Goal: Complete application form: Complete application form

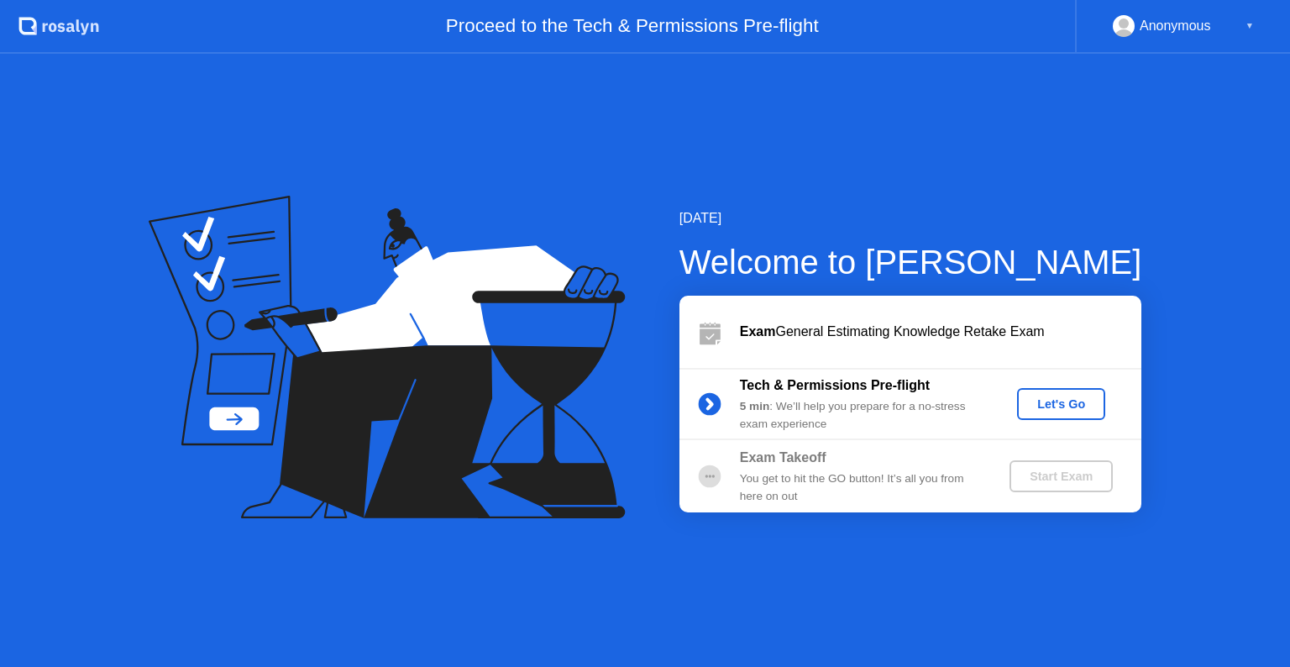
click at [1058, 407] on div "Let's Go" at bounding box center [1061, 403] width 75 height 13
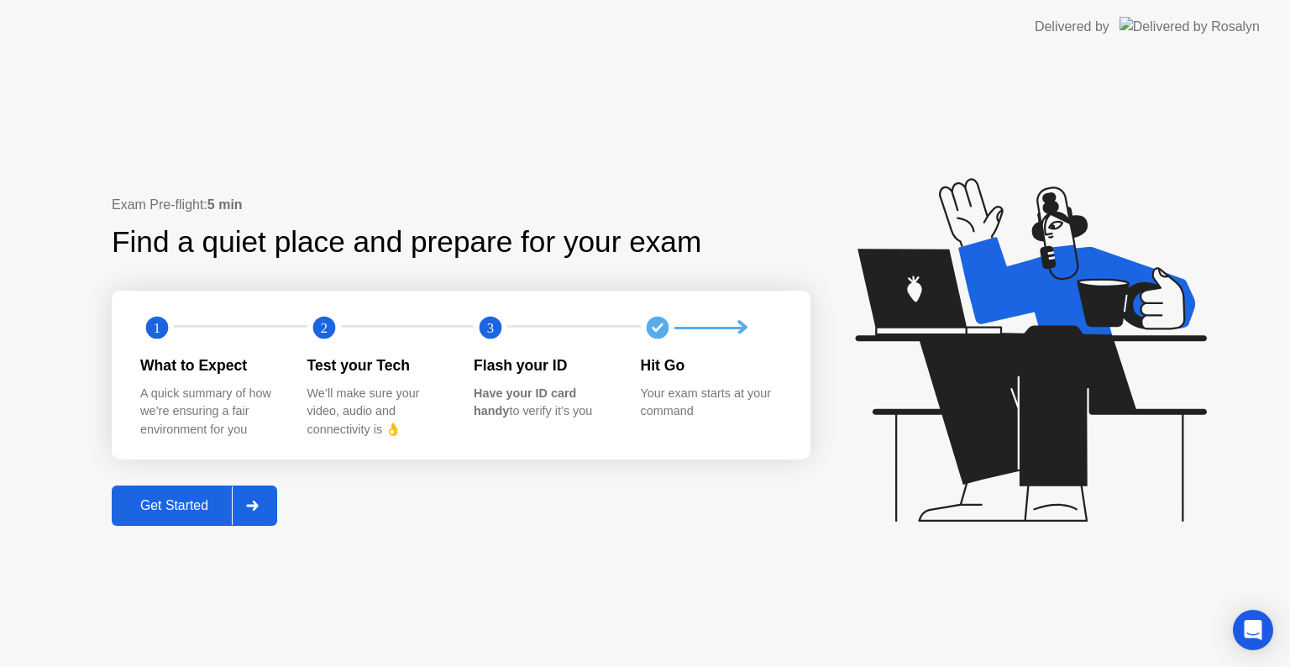
click at [185, 502] on div "Get Started" at bounding box center [174, 505] width 115 height 15
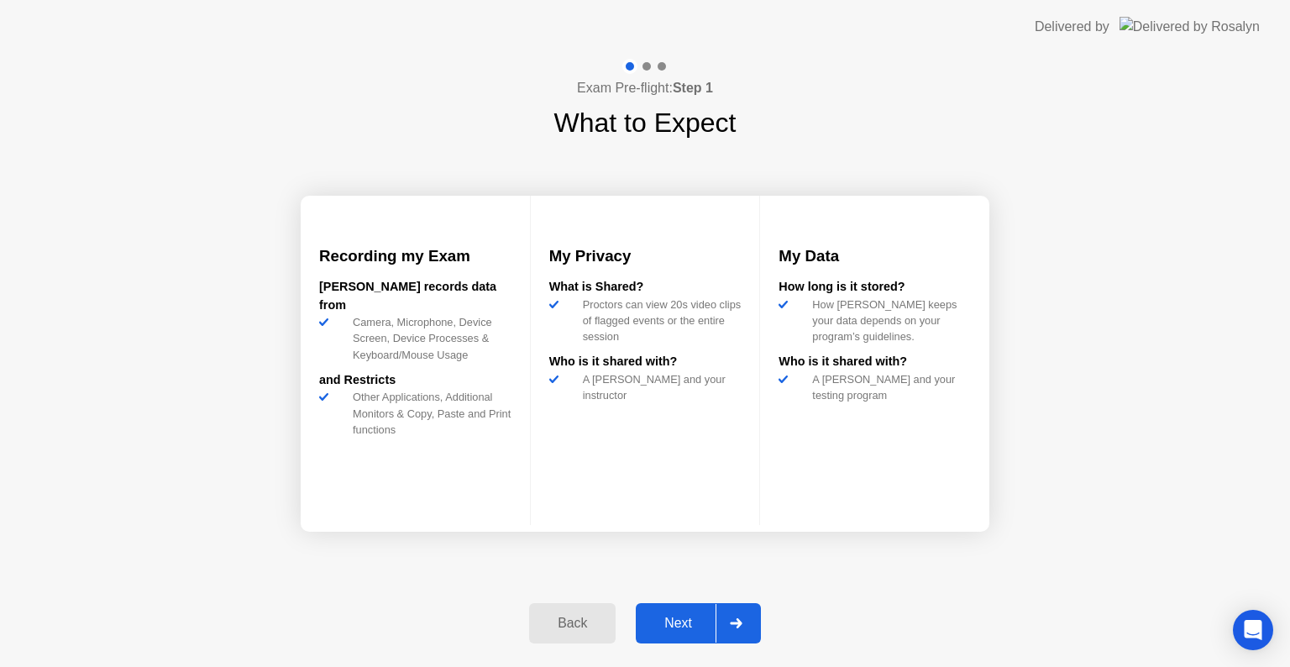
click at [686, 626] on div "Next" at bounding box center [678, 623] width 75 height 15
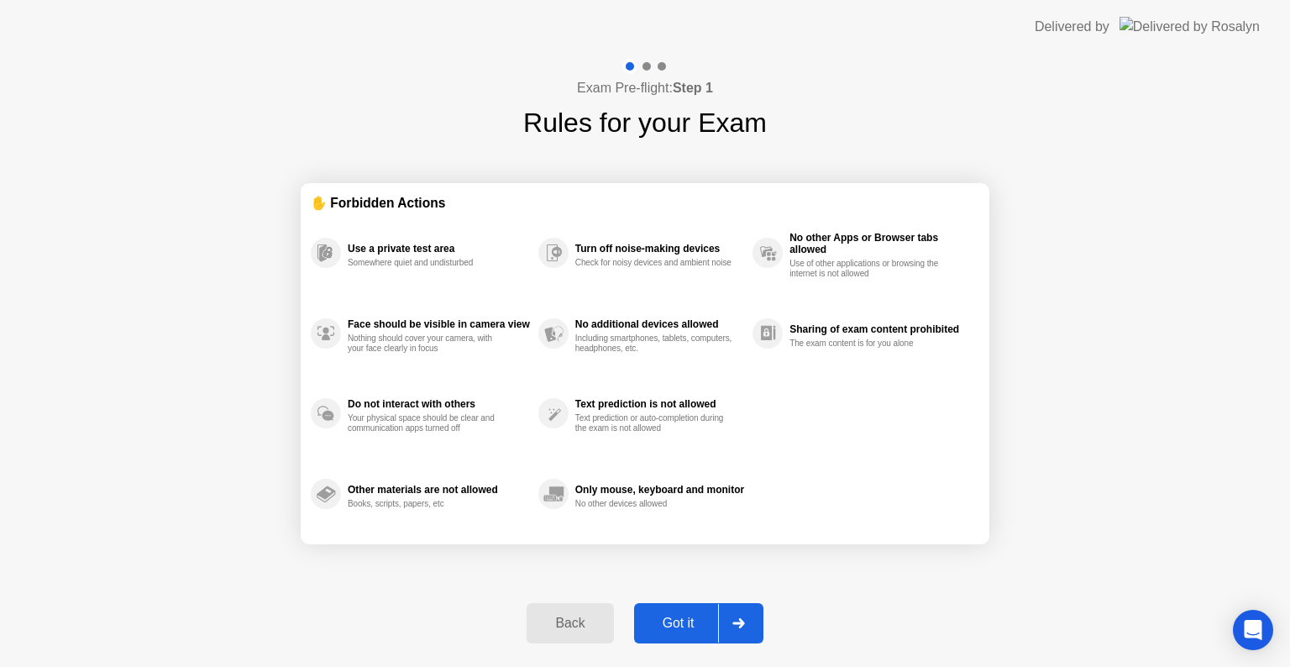
click at [685, 625] on div "Got it" at bounding box center [678, 623] width 79 height 15
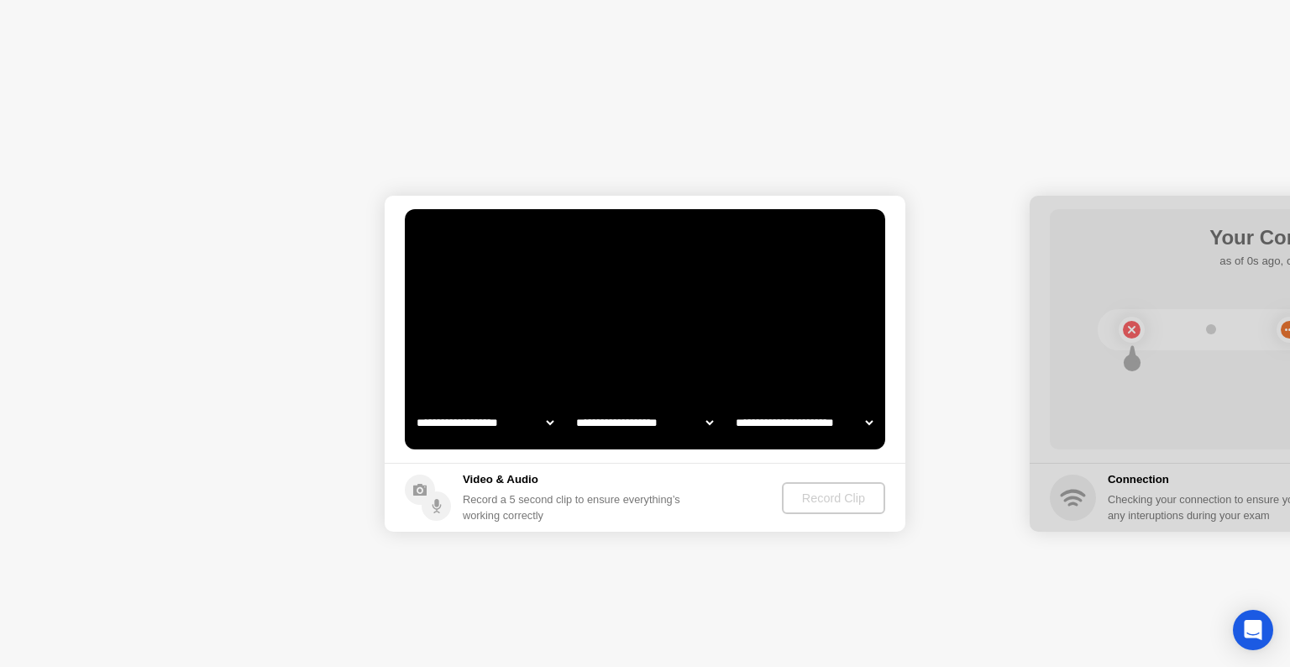
select select "**********"
select select "*******"
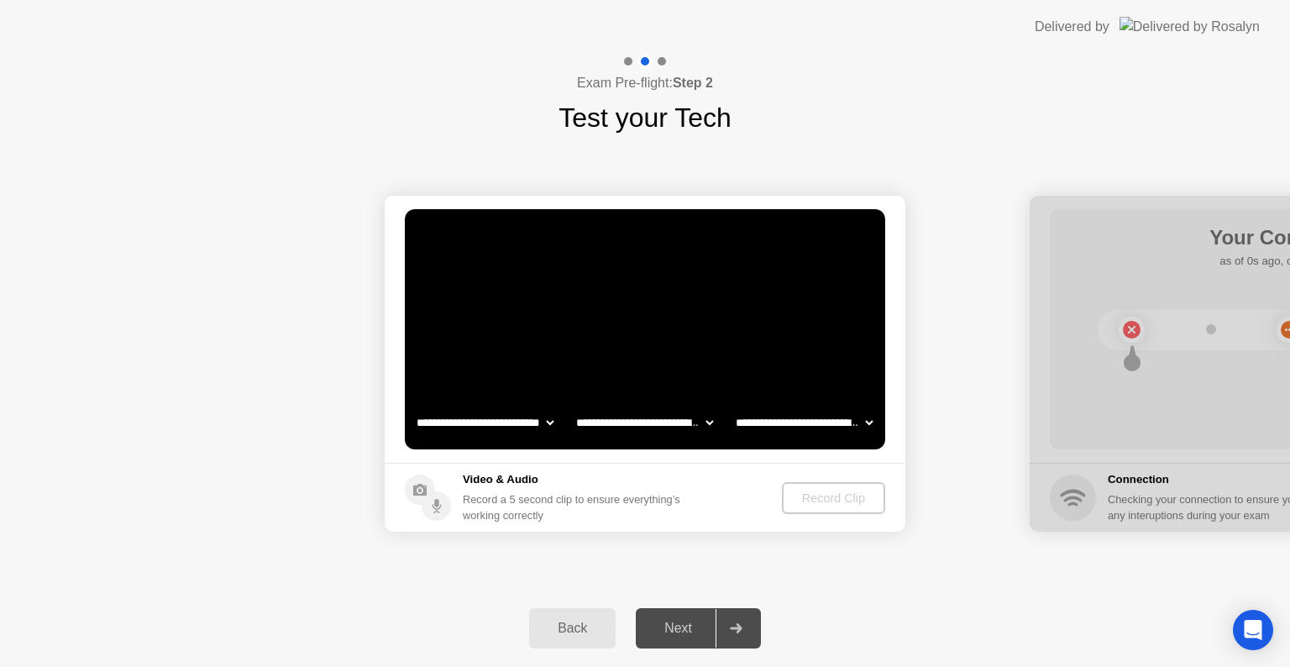
click at [722, 624] on div at bounding box center [736, 628] width 40 height 39
drag, startPoint x: 670, startPoint y: 622, endPoint x: 732, endPoint y: 558, distance: 89.7
click at [672, 621] on div "Next" at bounding box center [678, 628] width 75 height 15
click at [816, 502] on div "Record Clip" at bounding box center [834, 497] width 90 height 13
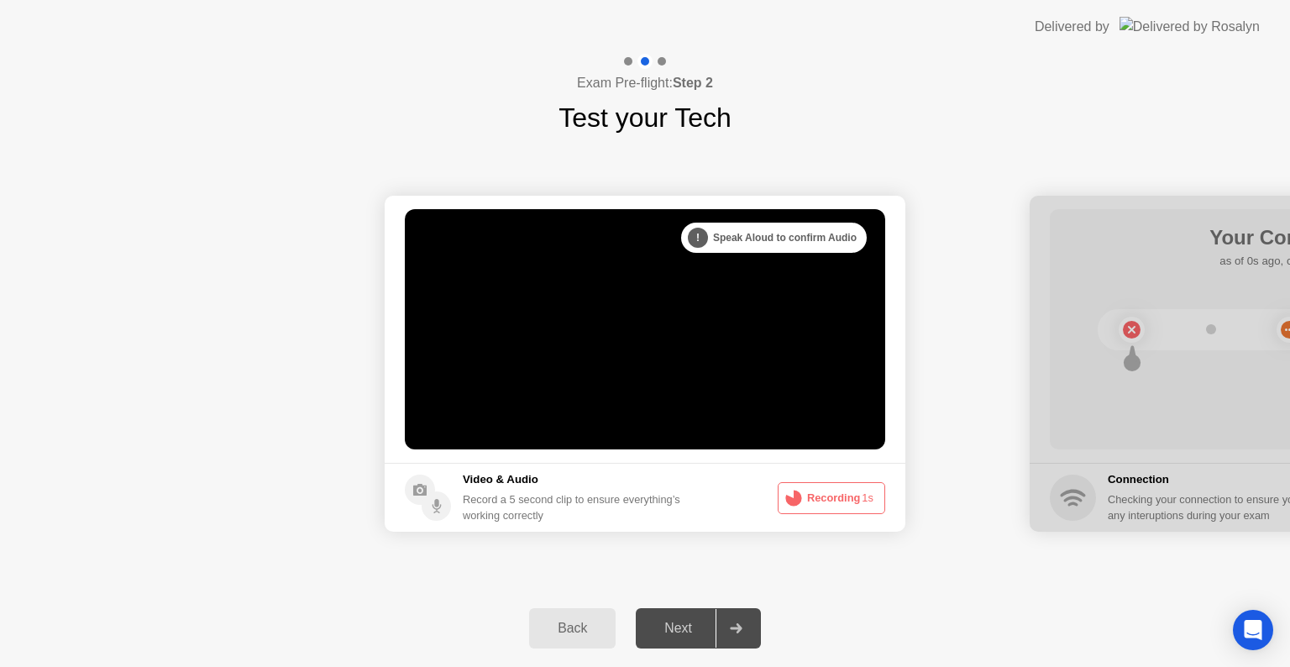
click at [810, 506] on button "Recording 1s" at bounding box center [831, 498] width 107 height 32
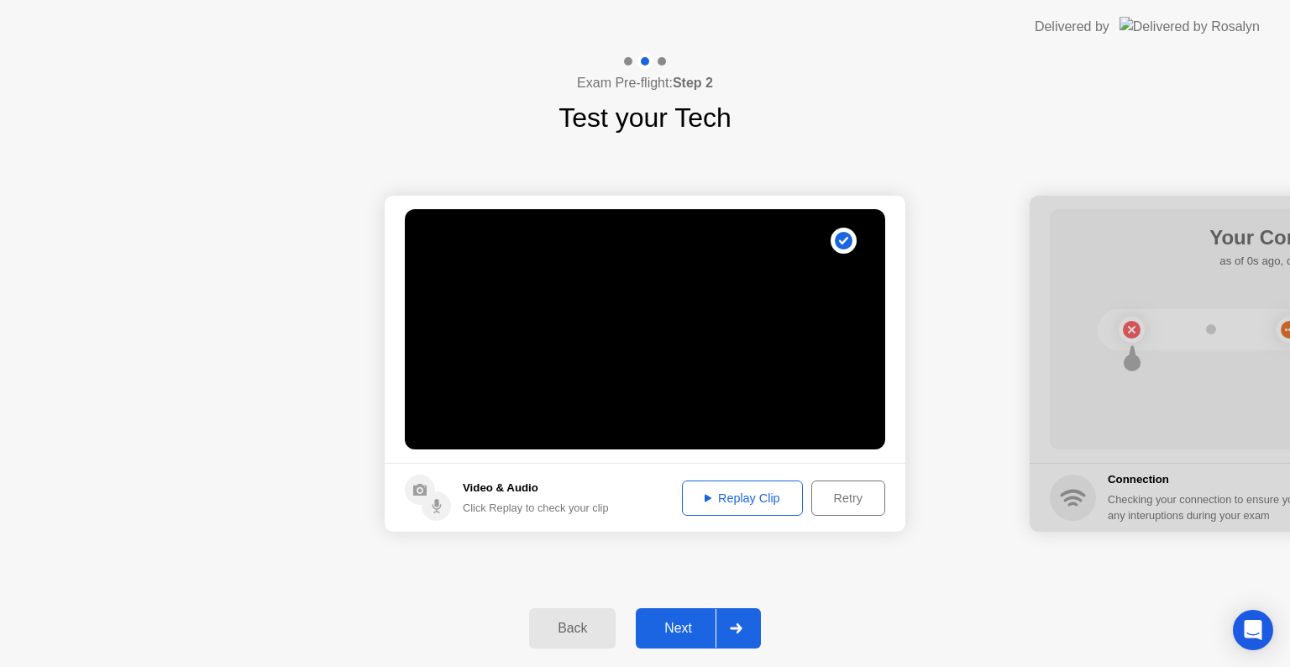
click at [696, 626] on div "Next" at bounding box center [678, 628] width 75 height 15
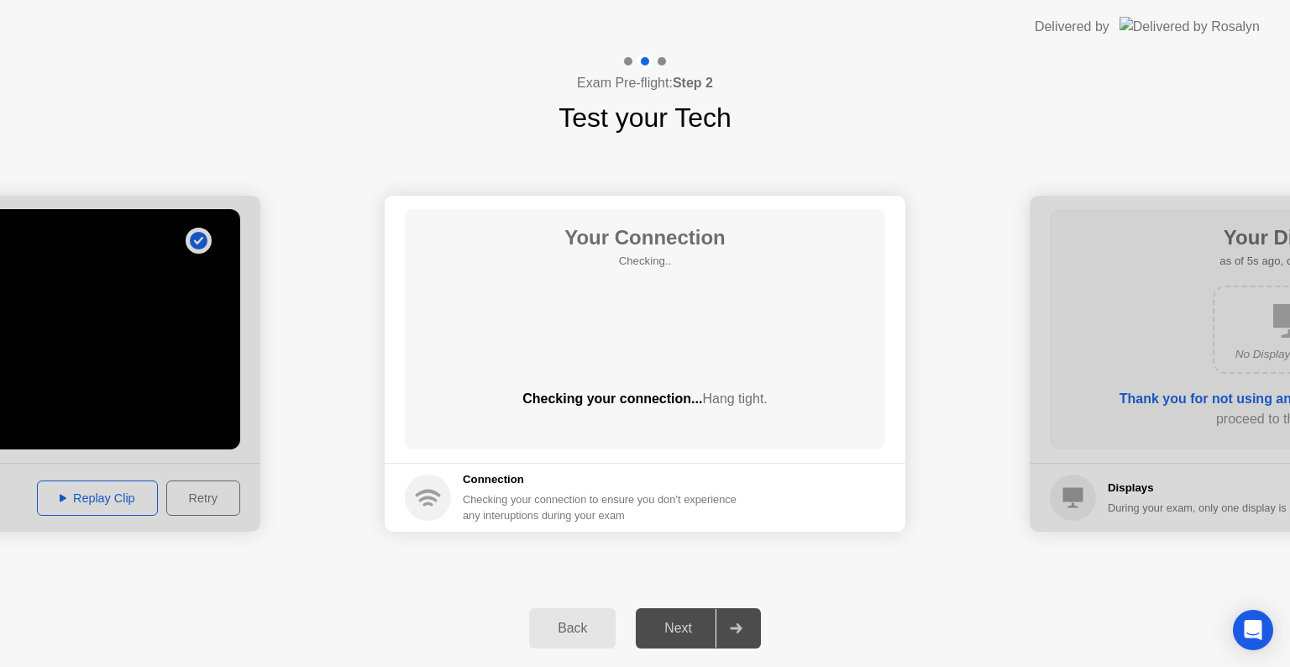
click at [742, 632] on icon at bounding box center [736, 628] width 13 height 10
click at [654, 628] on div "Next" at bounding box center [678, 628] width 75 height 15
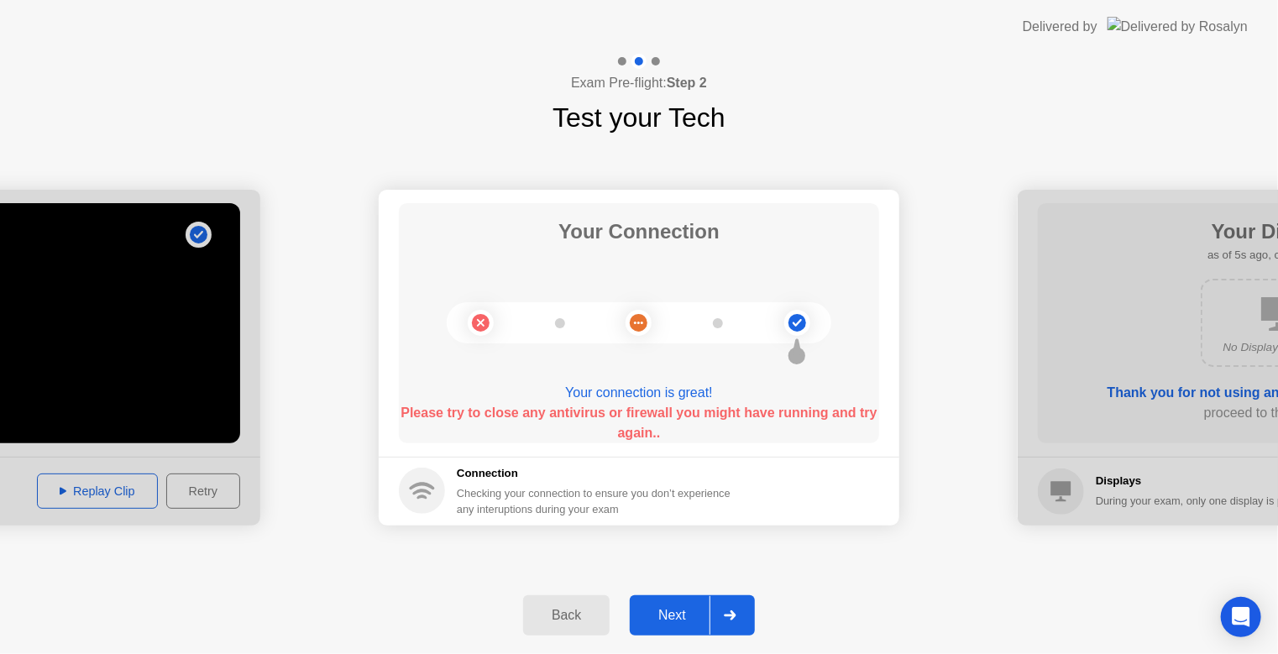
click at [679, 614] on div "Next" at bounding box center [672, 615] width 75 height 15
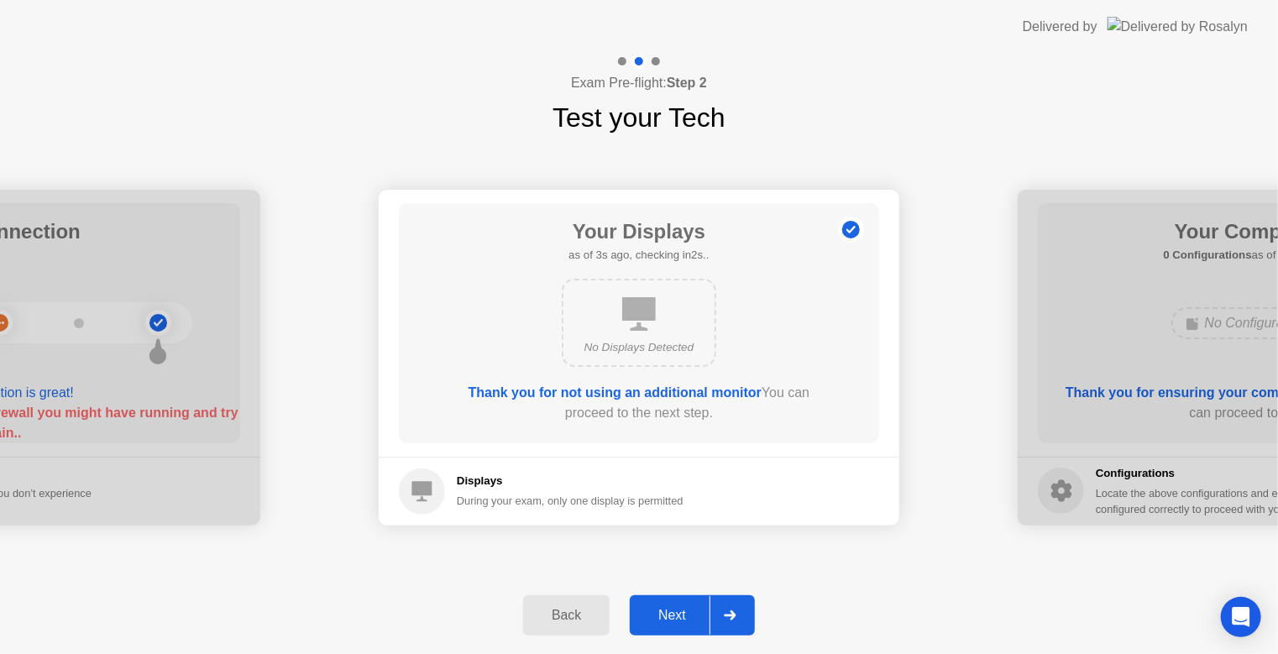
click at [679, 614] on div "Next" at bounding box center [672, 615] width 75 height 15
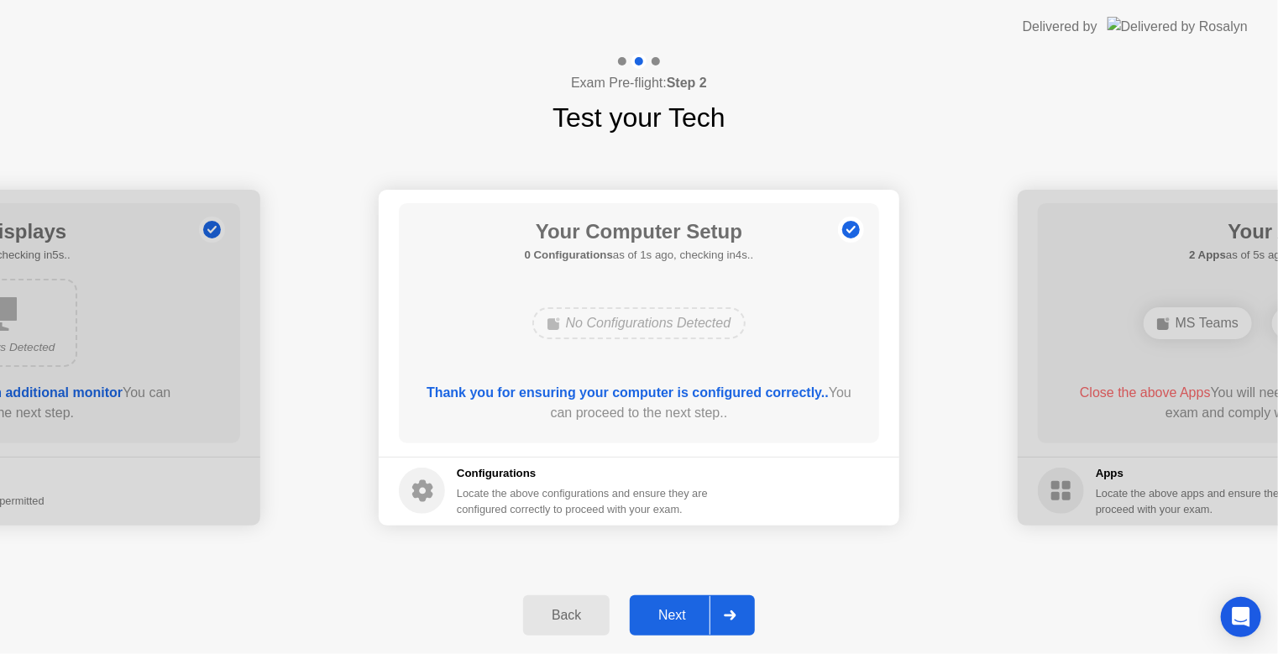
click at [679, 614] on div "Next" at bounding box center [672, 615] width 75 height 15
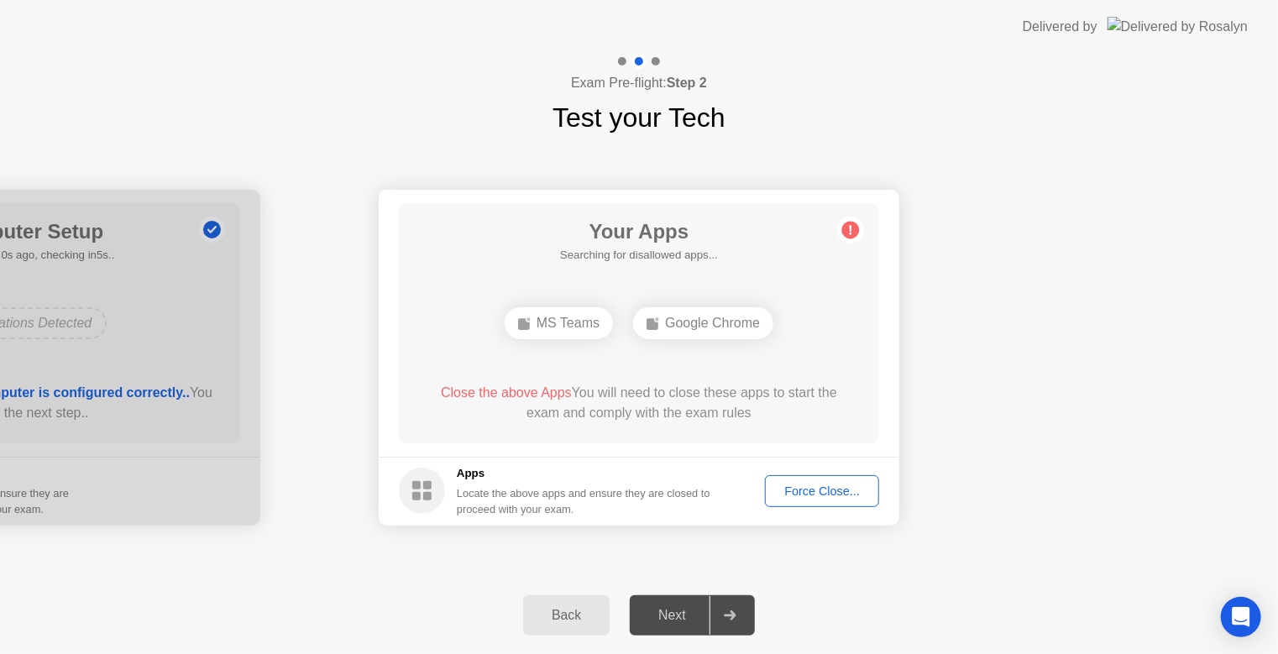
click at [679, 614] on div "Next" at bounding box center [672, 615] width 75 height 15
click at [836, 477] on button "Force Close..." at bounding box center [822, 491] width 114 height 32
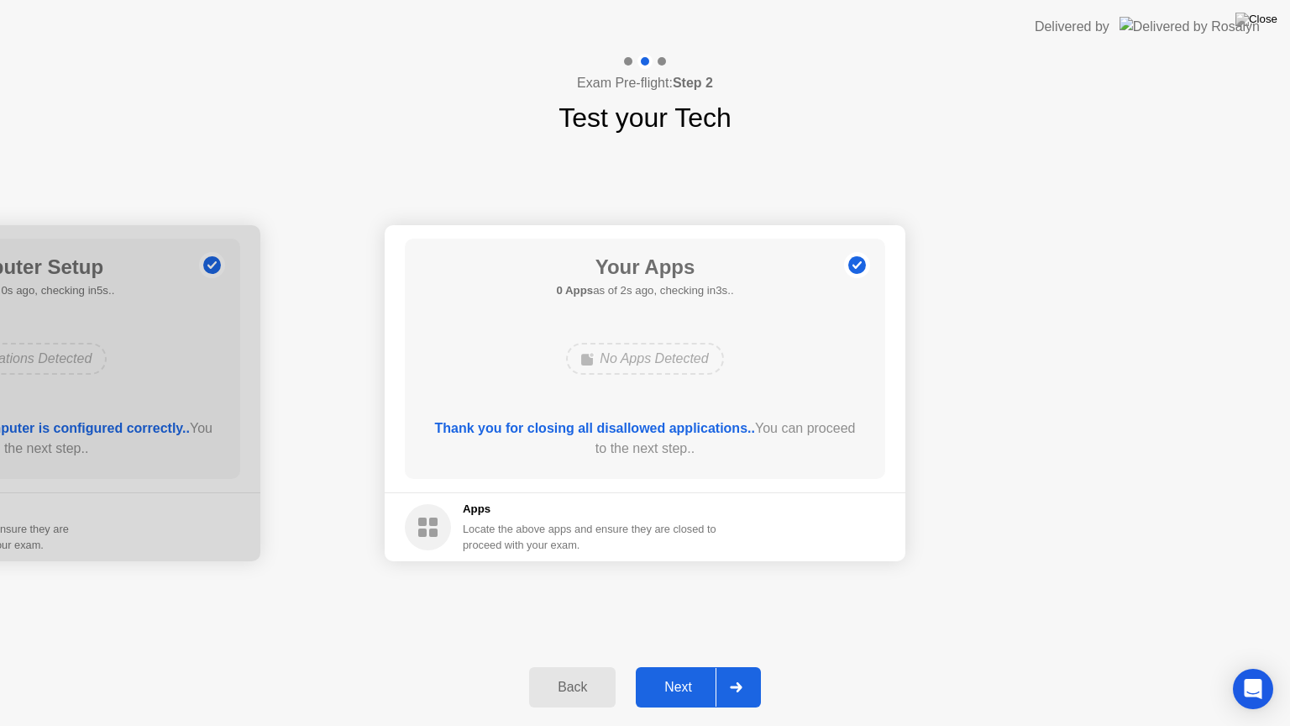
click at [743, 666] on div at bounding box center [736, 687] width 40 height 39
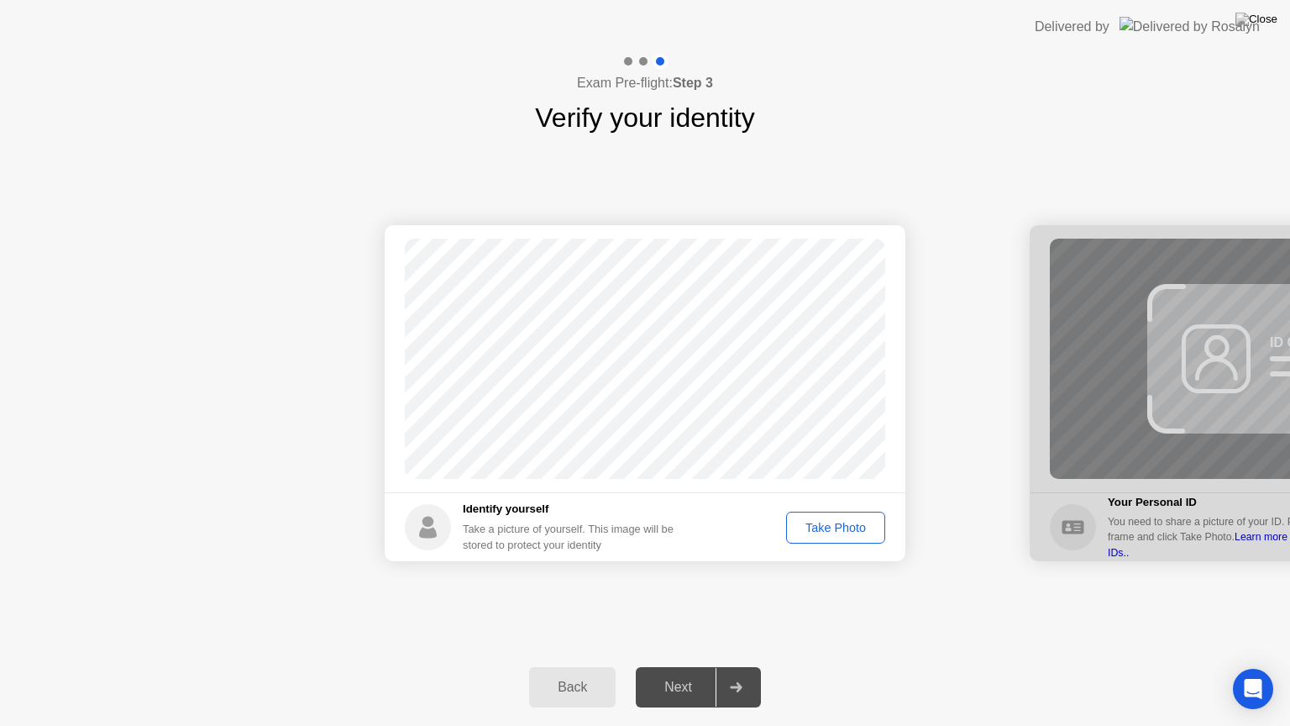
click at [832, 531] on div "Take Photo" at bounding box center [835, 527] width 87 height 13
click at [841, 522] on div "Retake" at bounding box center [847, 527] width 66 height 13
click at [838, 525] on div "Take Photo" at bounding box center [835, 527] width 87 height 13
click at [860, 525] on div "Retake" at bounding box center [847, 527] width 66 height 13
click at [1273, 17] on img at bounding box center [1256, 19] width 42 height 13
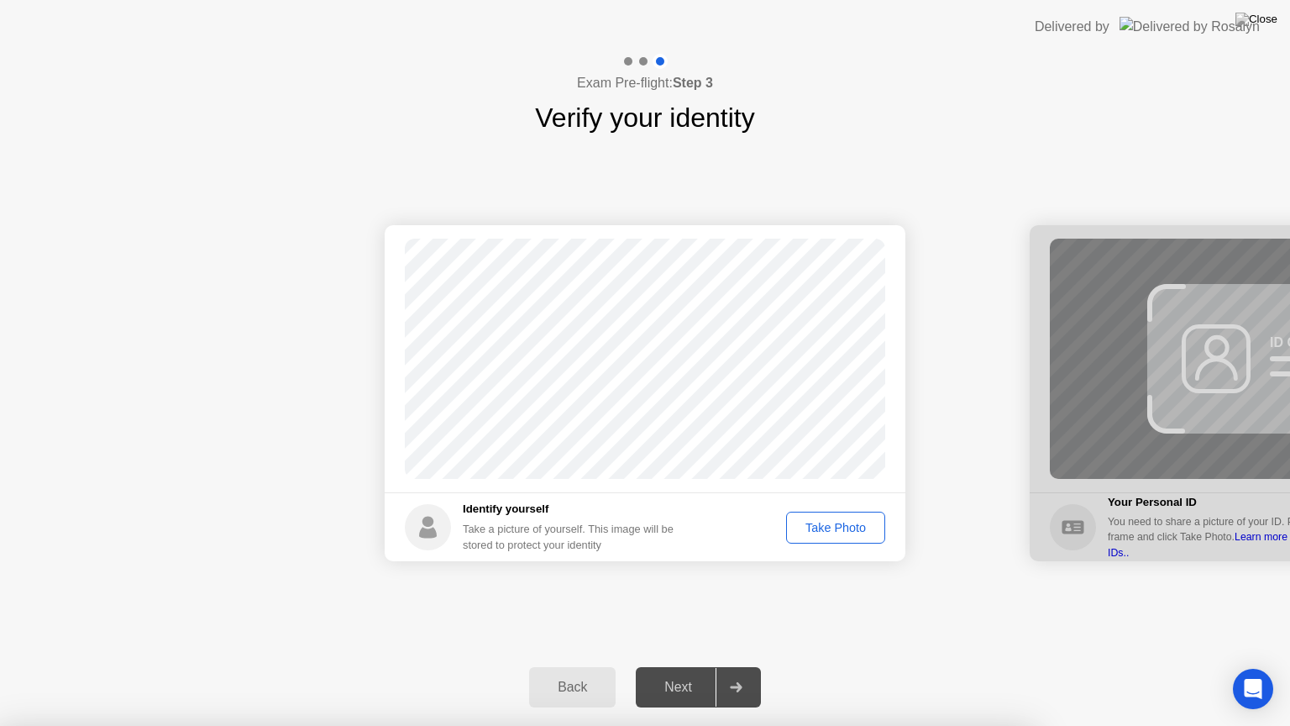
click at [839, 524] on div "Take Photo" at bounding box center [835, 527] width 87 height 13
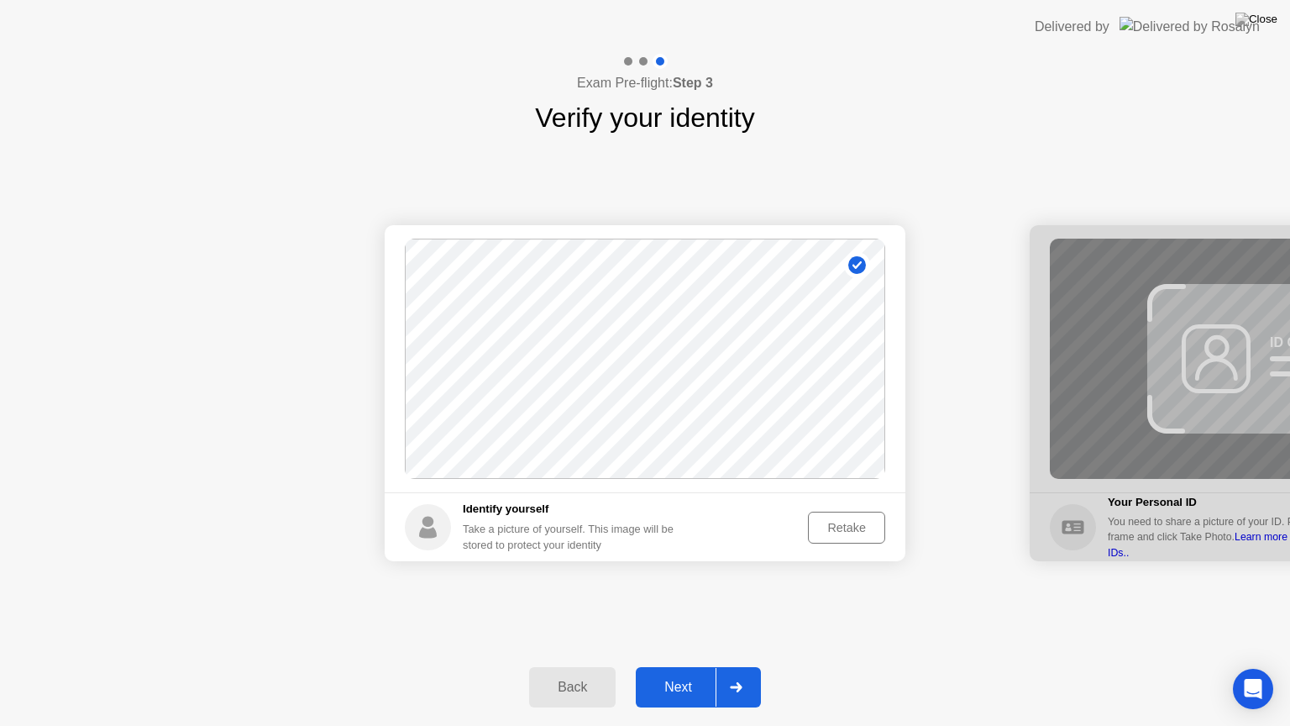
click at [689, 666] on button "Next" at bounding box center [698, 687] width 125 height 40
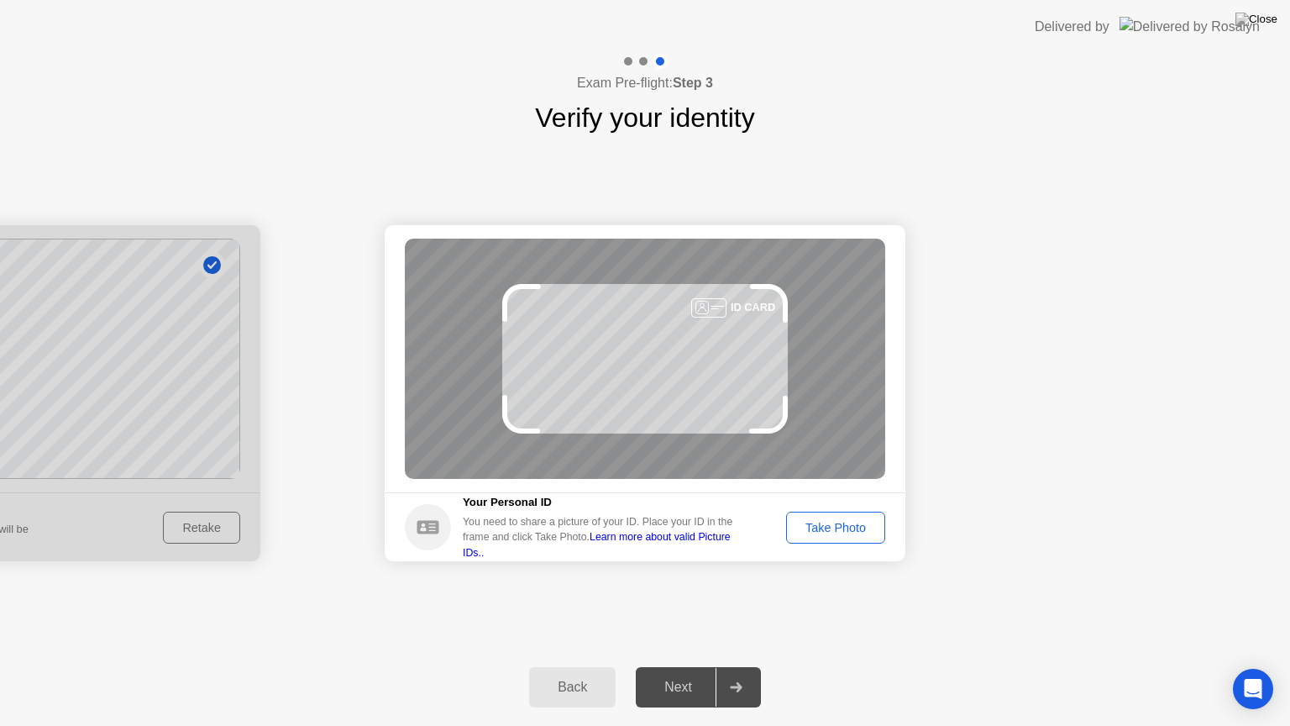
click at [839, 549] on footer "Your Personal ID You need to share a picture of your ID. Place your ID in the f…" at bounding box center [645, 526] width 521 height 69
click at [840, 517] on button "Take Photo" at bounding box center [835, 527] width 99 height 32
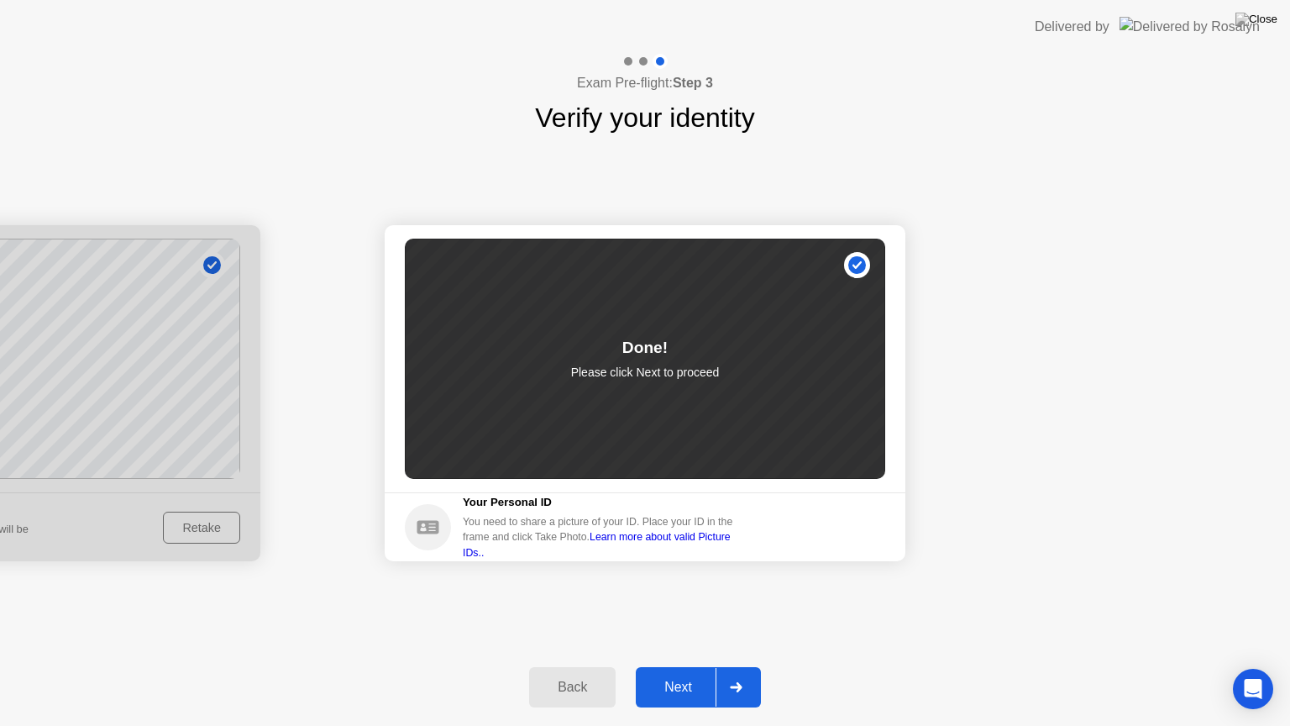
click at [691, 666] on div "Next" at bounding box center [678, 686] width 75 height 15
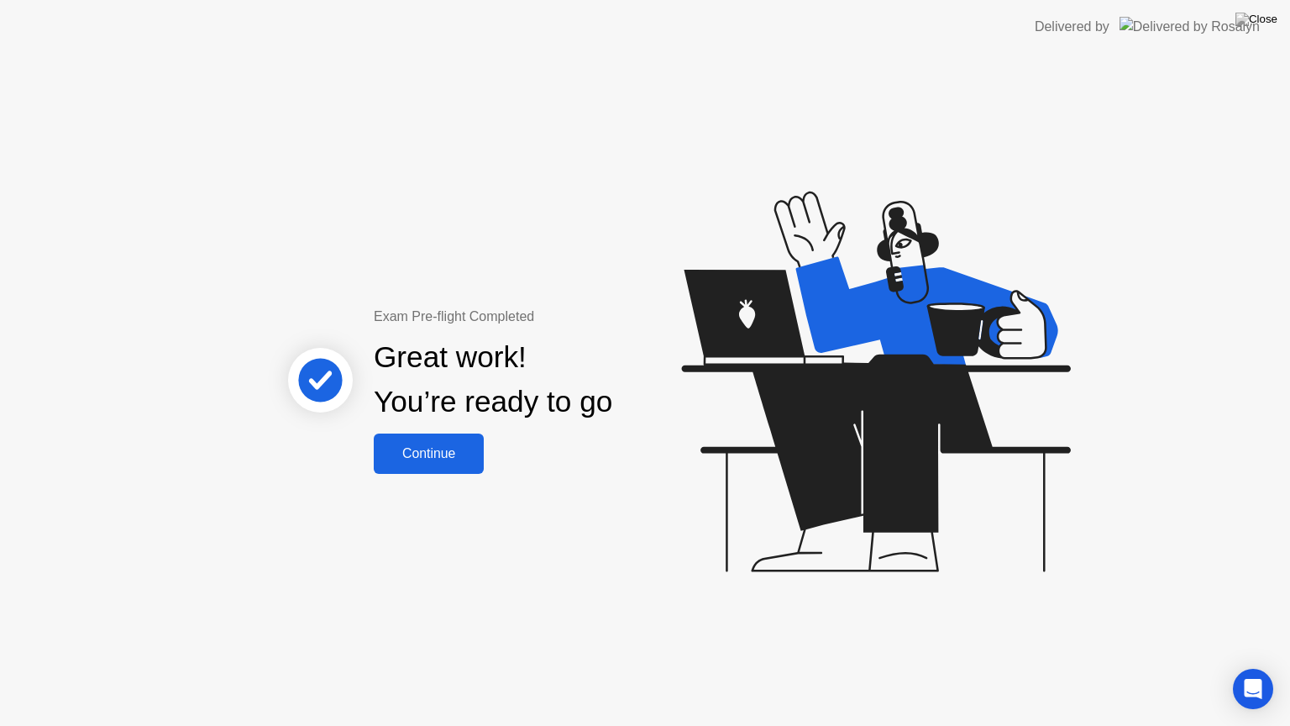
click at [435, 446] on div "Continue" at bounding box center [429, 453] width 100 height 15
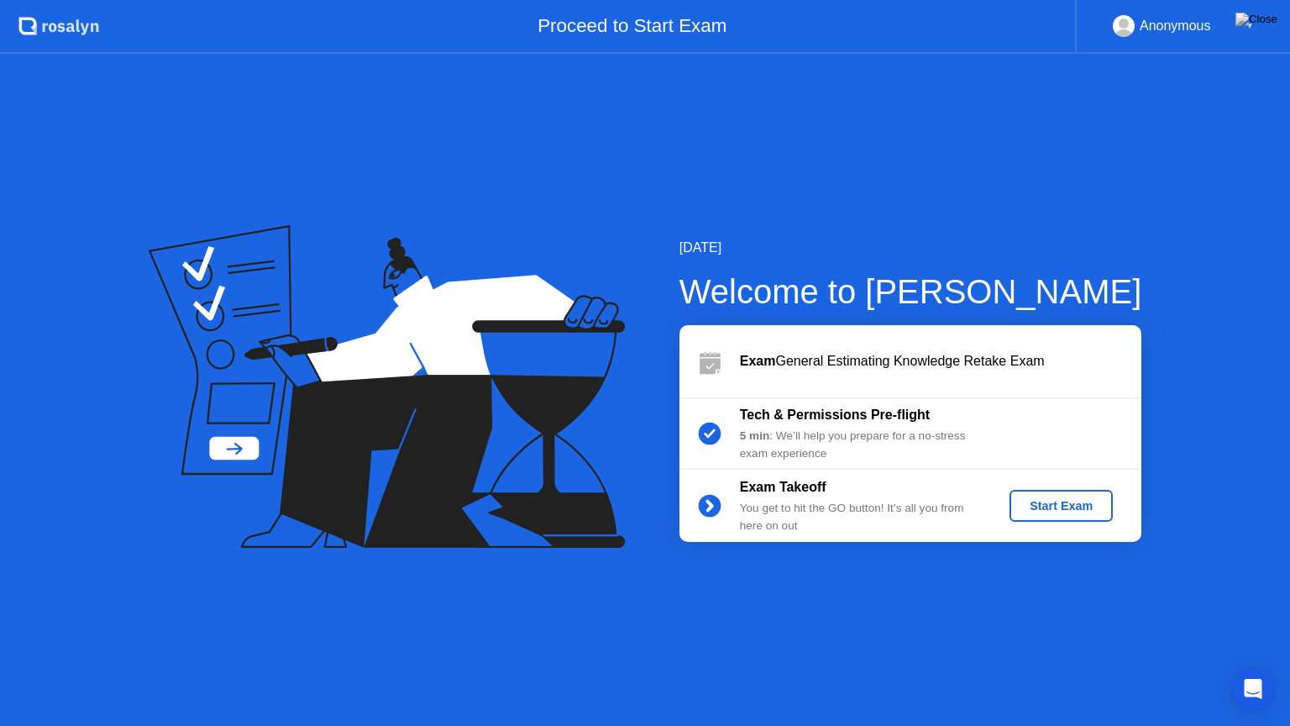
click at [1072, 499] on div "Start Exam" at bounding box center [1061, 505] width 90 height 13
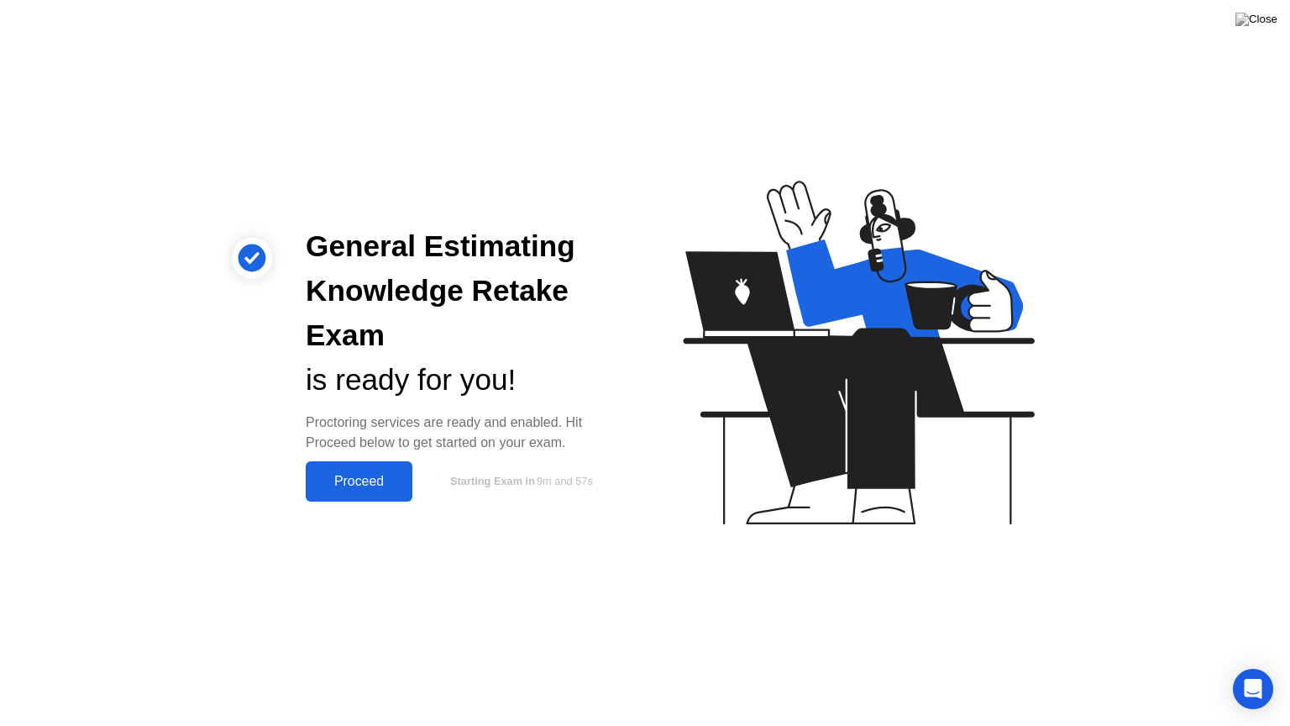
click at [351, 484] on div "Proceed" at bounding box center [359, 481] width 97 height 15
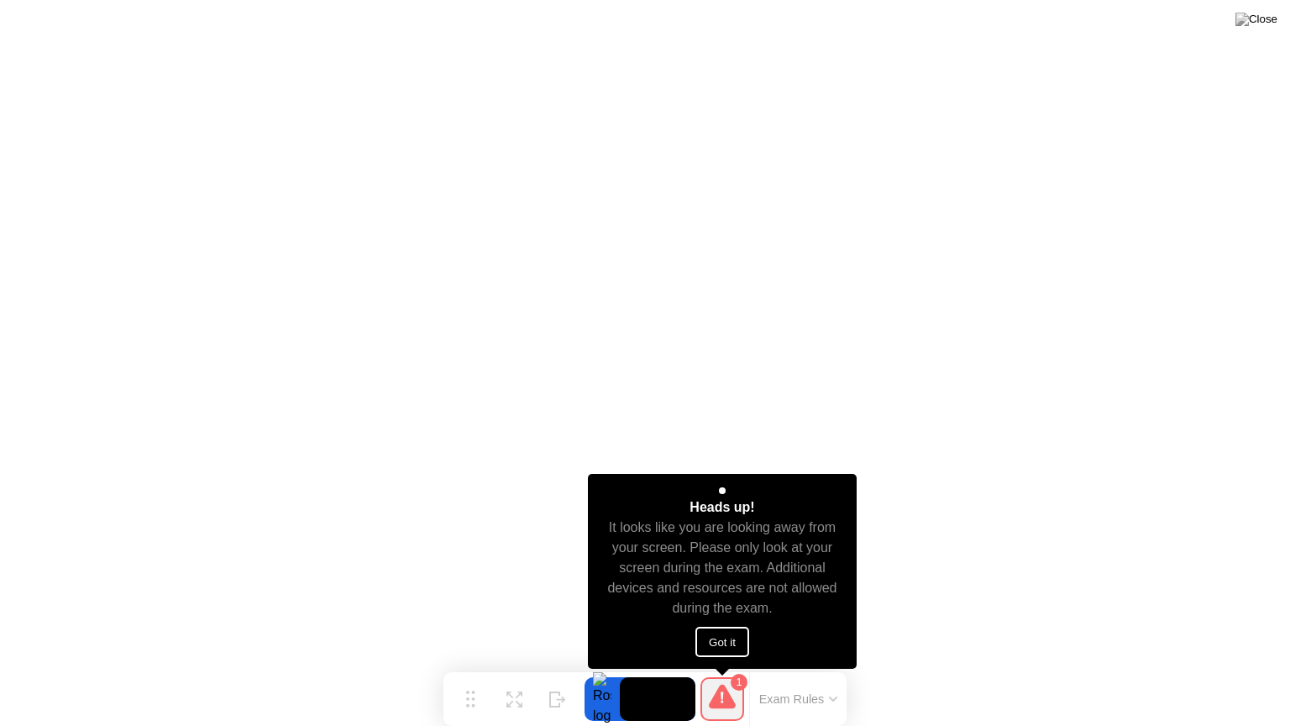
click at [733, 637] on button "Got it" at bounding box center [722, 641] width 54 height 30
